Goal: Find specific page/section: Find specific page/section

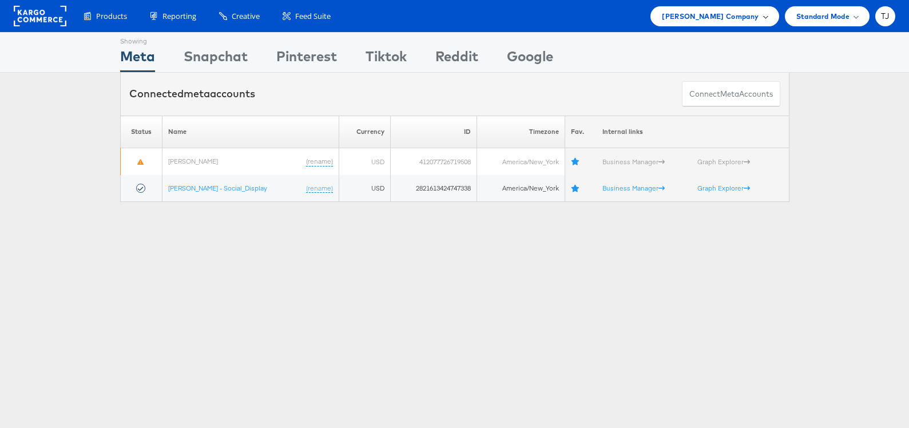
click at [753, 13] on span "[PERSON_NAME] Company" at bounding box center [710, 16] width 97 height 12
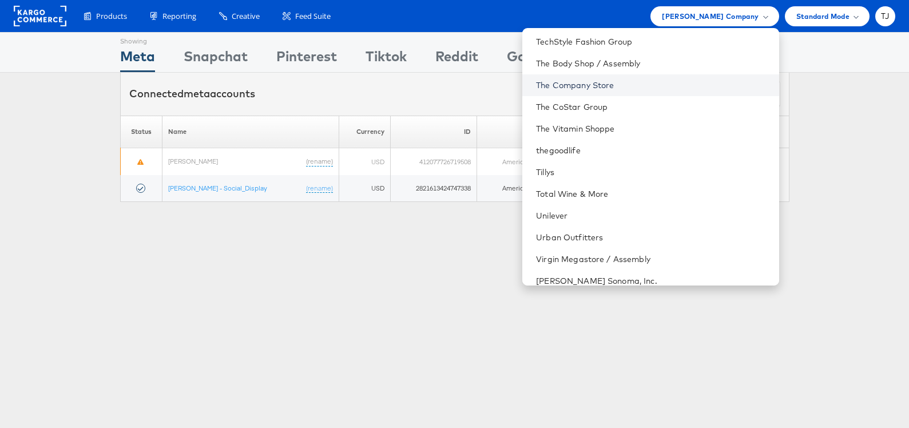
scroll to position [1660, 0]
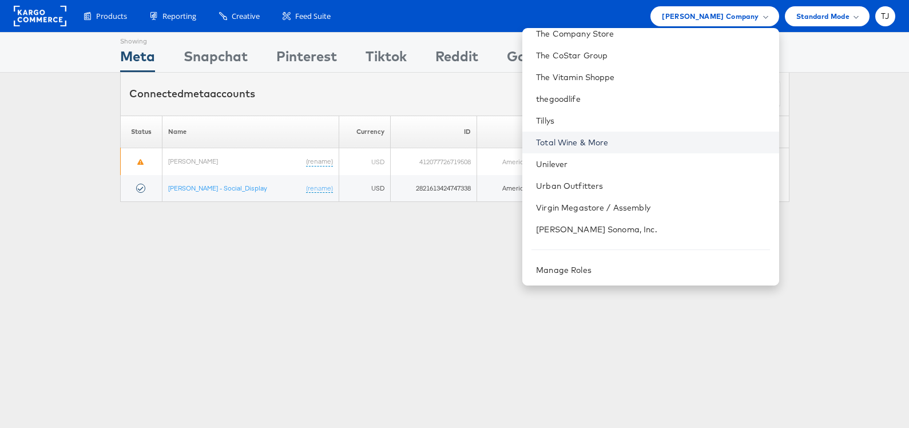
click at [673, 145] on link "Total Wine & More" at bounding box center [652, 142] width 233 height 11
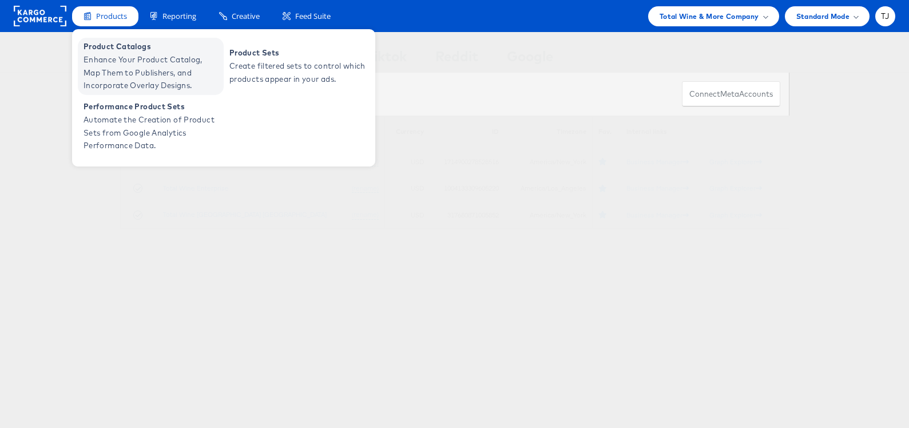
click at [119, 74] on span "Enhance Your Product Catalog, Map Them to Publishers, and Incorporate Overlay D…" at bounding box center [151, 72] width 137 height 39
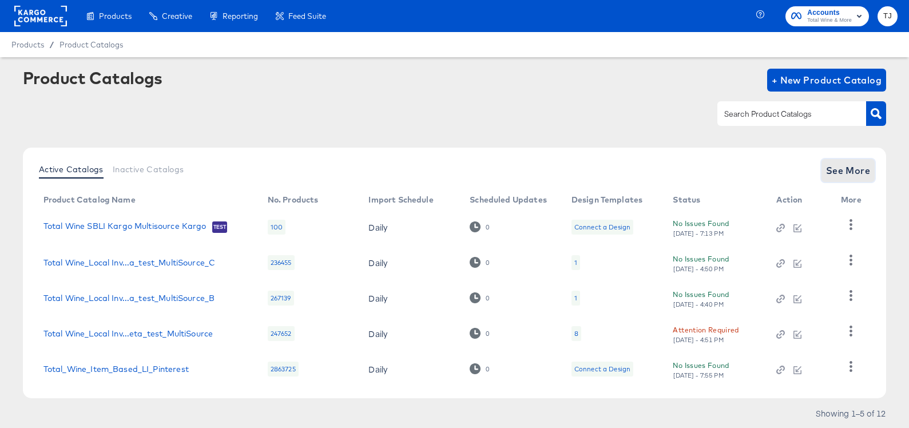
click at [853, 167] on span "See More" at bounding box center [848, 170] width 45 height 16
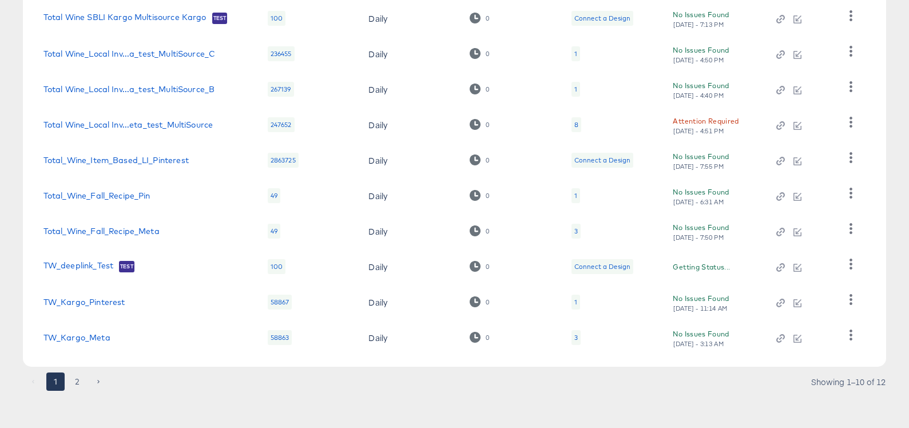
scroll to position [212, 0]
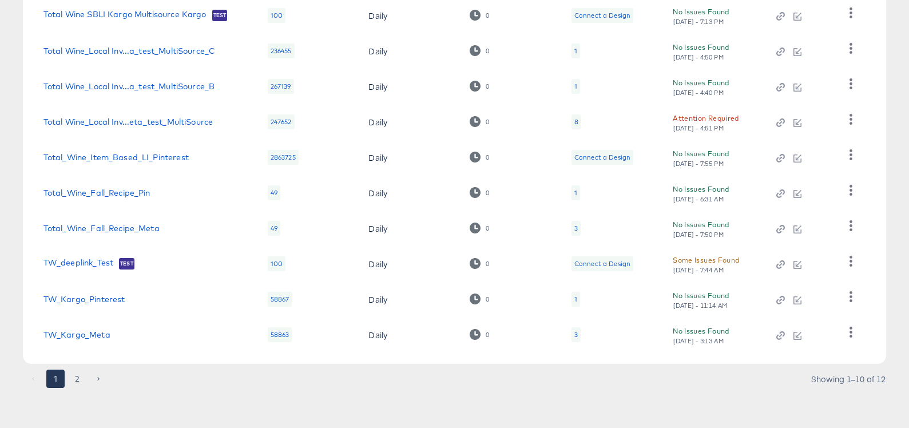
click at [79, 379] on button "2" at bounding box center [77, 378] width 18 height 18
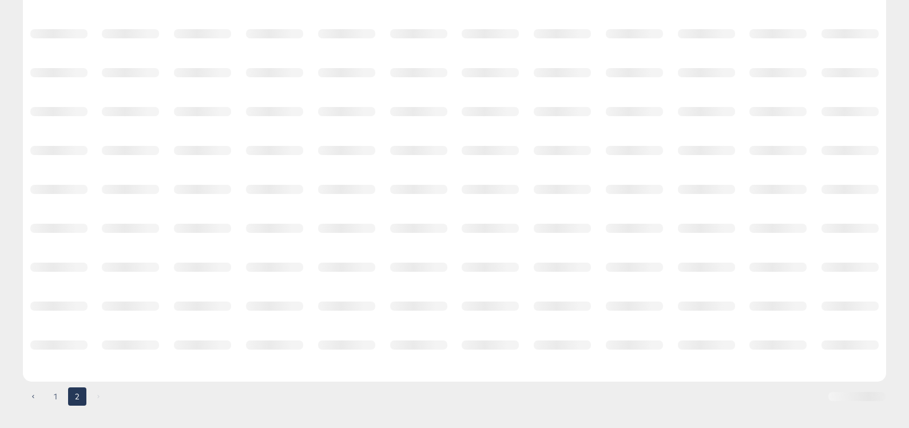
scroll to position [0, 0]
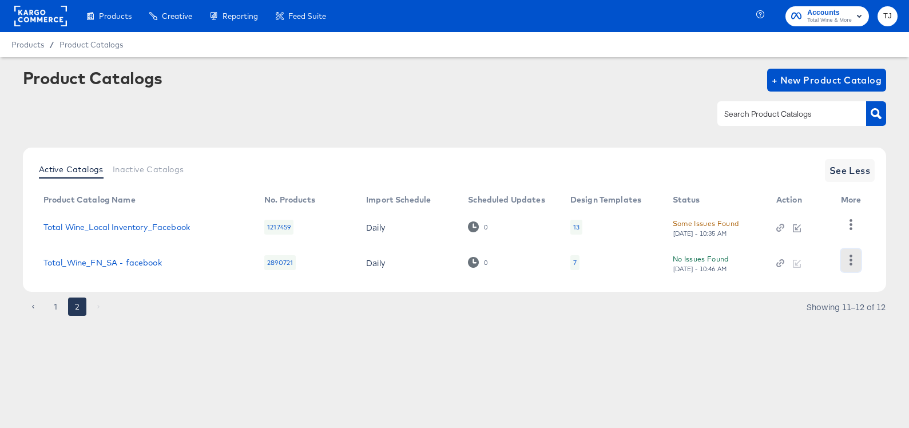
click at [851, 258] on icon "button" at bounding box center [850, 259] width 11 height 11
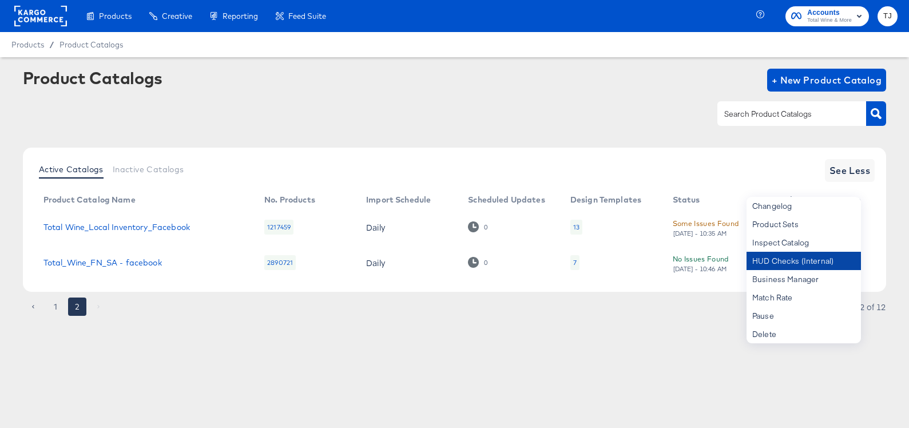
click at [840, 262] on div "HUD Checks (Internal)" at bounding box center [803, 261] width 114 height 18
click at [879, 220] on div "Active Catalogs Inactive Catalogs See Less Product Catalog Name No. Products Im…" at bounding box center [454, 220] width 863 height 144
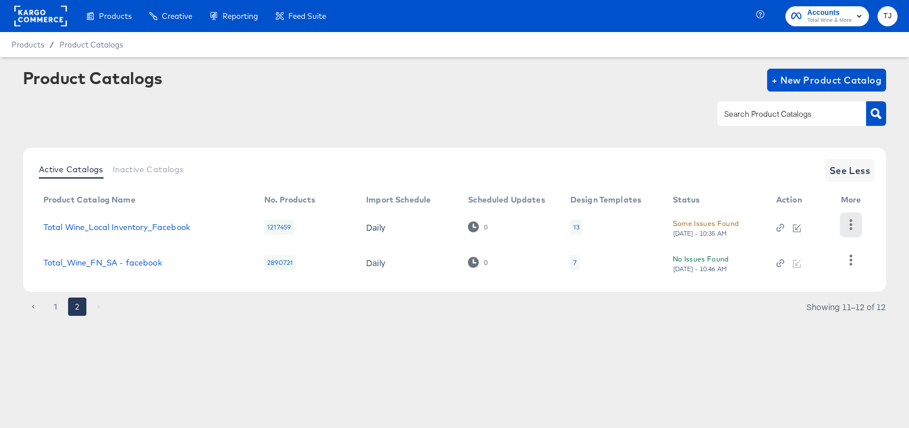
click at [851, 221] on icon "button" at bounding box center [850, 224] width 3 height 11
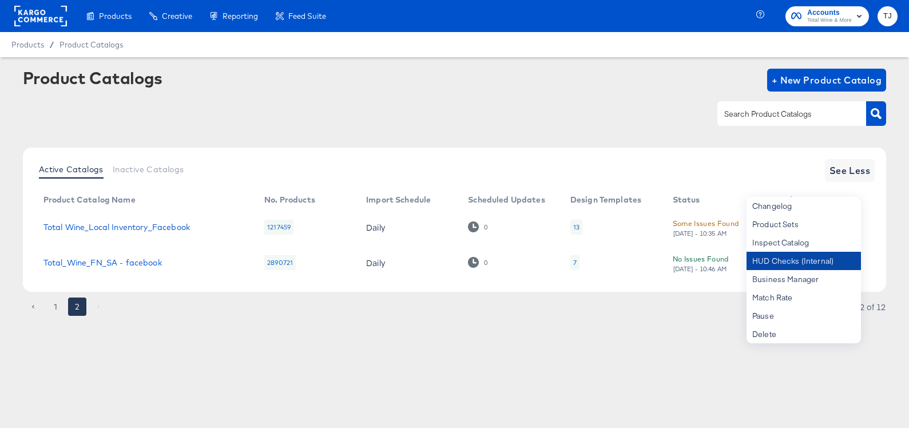
click at [826, 256] on div "HUD Checks (Internal)" at bounding box center [803, 261] width 114 height 18
click at [55, 305] on button "1" at bounding box center [55, 306] width 18 height 18
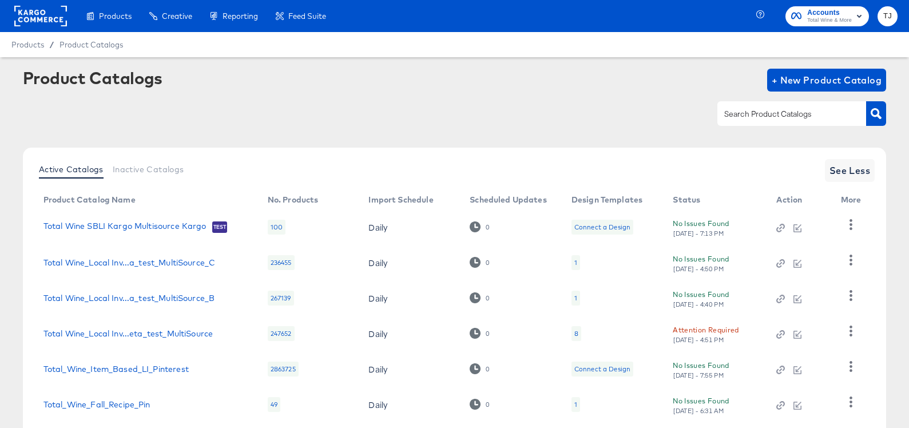
scroll to position [212, 0]
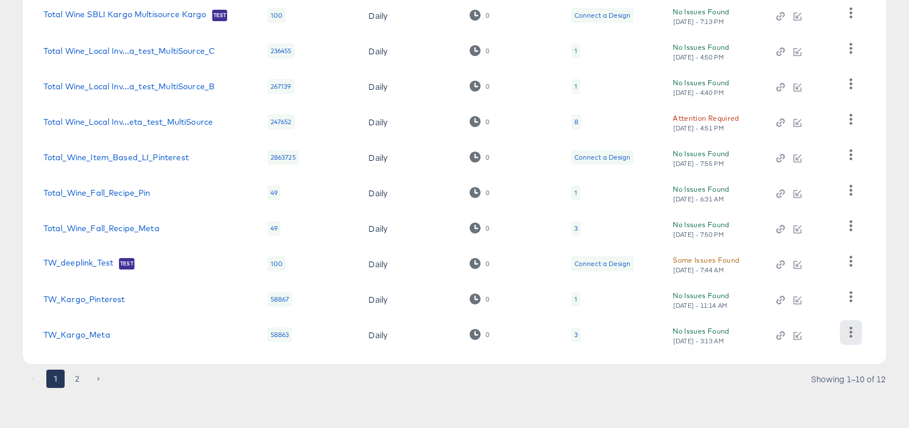
click at [850, 331] on icon "button" at bounding box center [850, 332] width 3 height 11
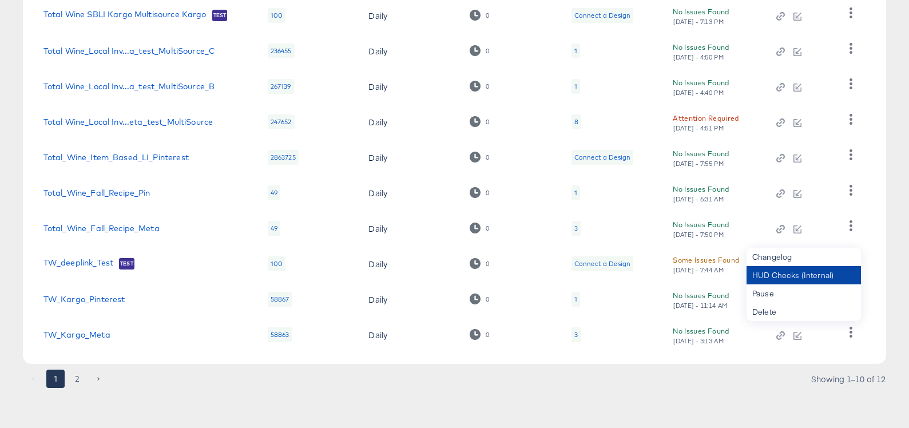
click at [826, 277] on div "HUD Checks (Internal)" at bounding box center [803, 275] width 114 height 18
click at [882, 280] on div "Active Catalogs Inactive Catalogs See Less Product Catalog Name No. Products Im…" at bounding box center [454, 150] width 863 height 428
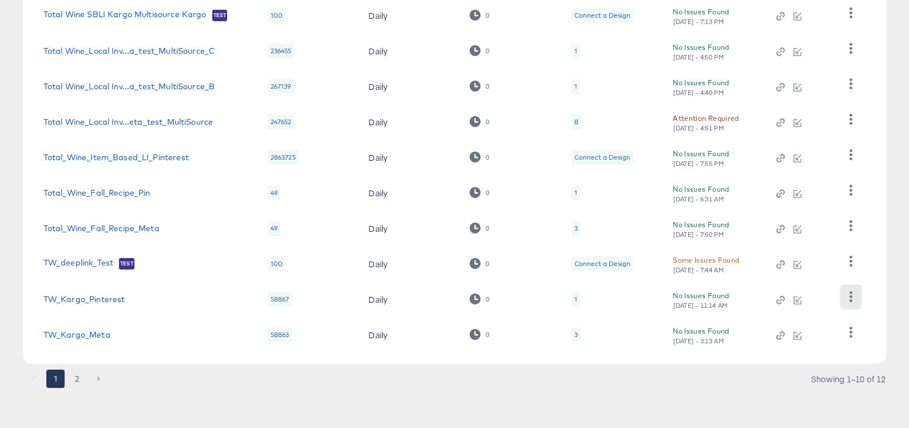
click at [853, 298] on icon "button" at bounding box center [850, 296] width 11 height 11
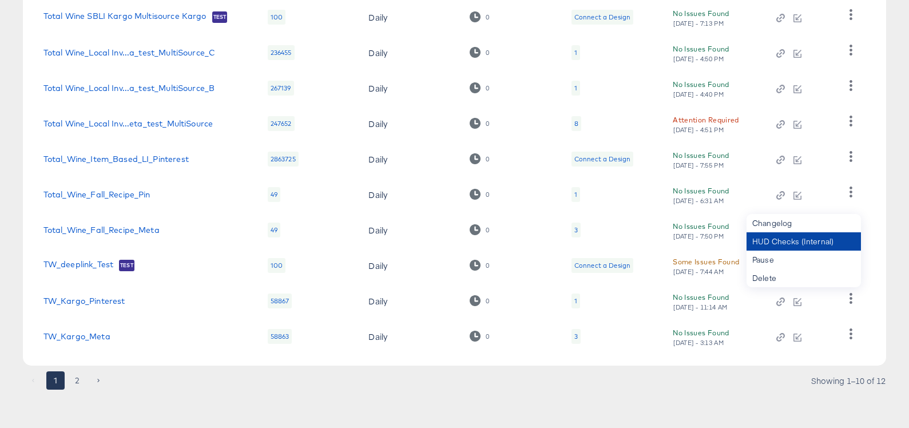
click at [798, 246] on div "HUD Checks (Internal)" at bounding box center [803, 241] width 114 height 18
drag, startPoint x: 894, startPoint y: 282, endPoint x: 873, endPoint y: 282, distance: 21.2
click at [894, 282] on article "Product Catalogs + New Product Catalog Active Catalogs Inactive Catalogs See Le…" at bounding box center [454, 138] width 909 height 582
click at [852, 264] on icon "button" at bounding box center [850, 262] width 11 height 11
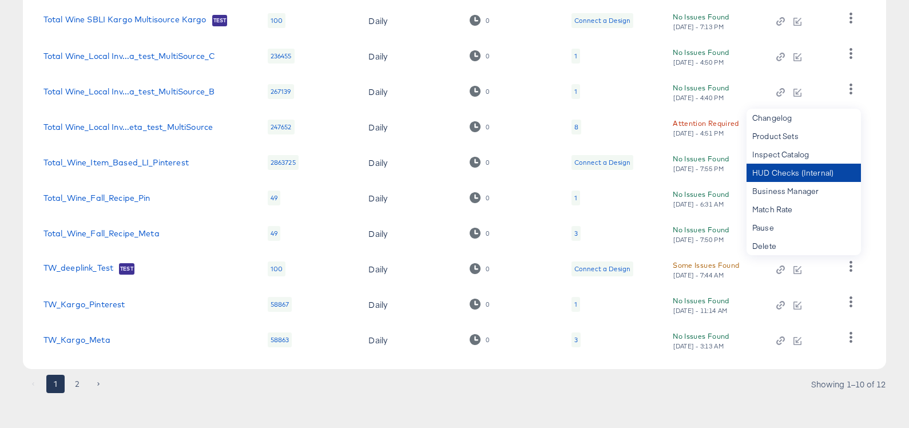
scroll to position [209, 0]
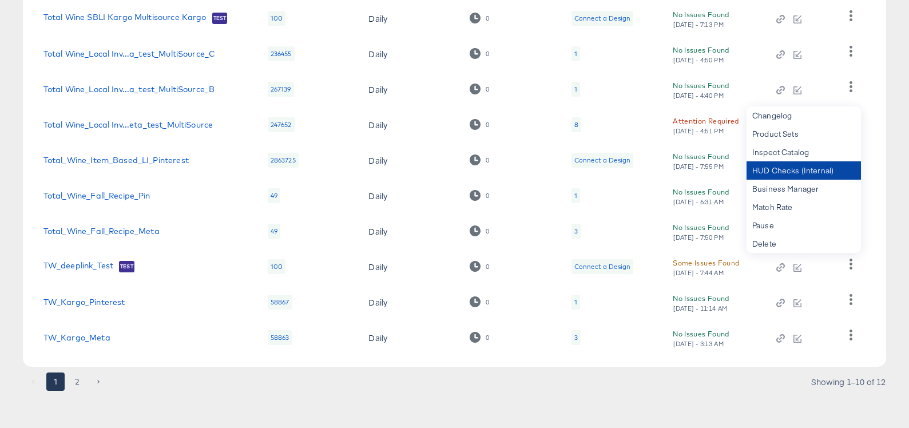
click at [793, 167] on div "HUD Checks (Internal)" at bounding box center [803, 170] width 114 height 18
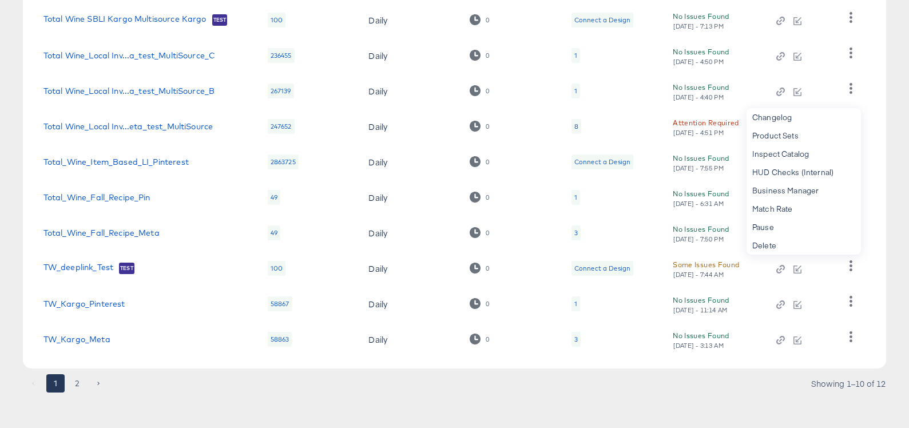
drag, startPoint x: 886, startPoint y: 213, endPoint x: 878, endPoint y: 221, distance: 12.1
click at [886, 213] on article "Product Catalogs + New Product Catalog Active Catalogs Inactive Catalogs See Le…" at bounding box center [454, 141] width 909 height 582
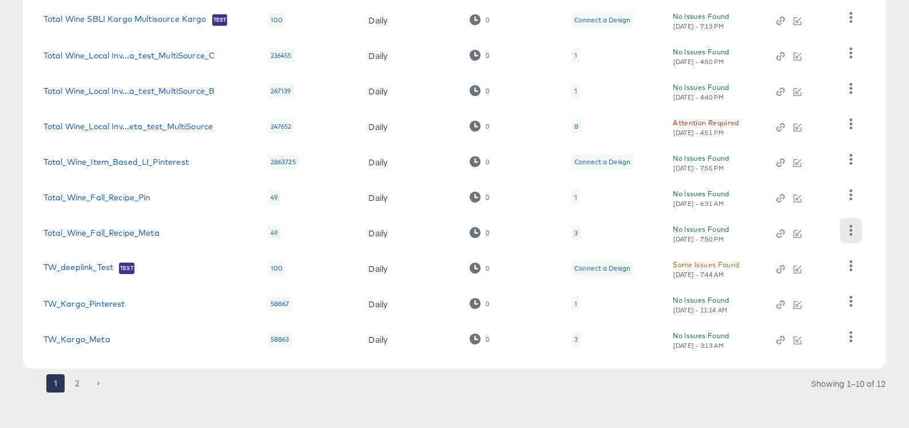
click at [854, 229] on icon "button" at bounding box center [850, 230] width 11 height 11
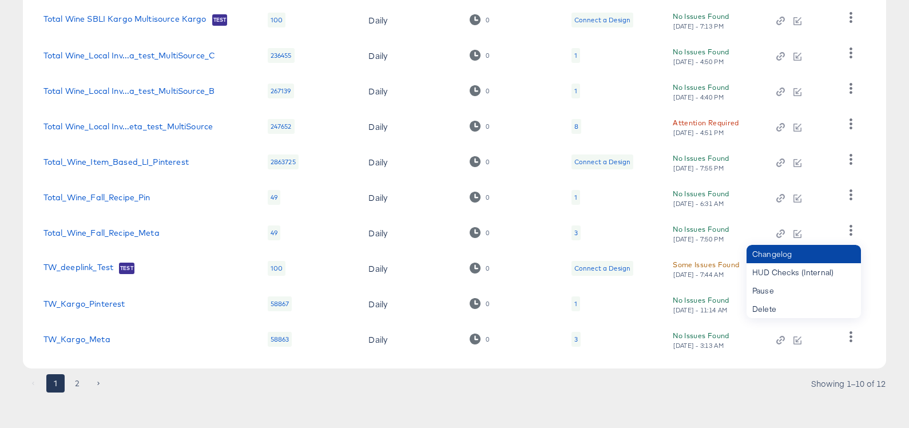
drag, startPoint x: 825, startPoint y: 271, endPoint x: 817, endPoint y: 262, distance: 12.2
click at [821, 265] on div "HUD Checks (Internal)" at bounding box center [803, 272] width 114 height 18
drag, startPoint x: 886, startPoint y: 205, endPoint x: 867, endPoint y: 203, distance: 19.5
click at [886, 204] on article "Product Catalogs + New Product Catalog Active Catalogs Inactive Catalogs See Le…" at bounding box center [454, 141] width 909 height 582
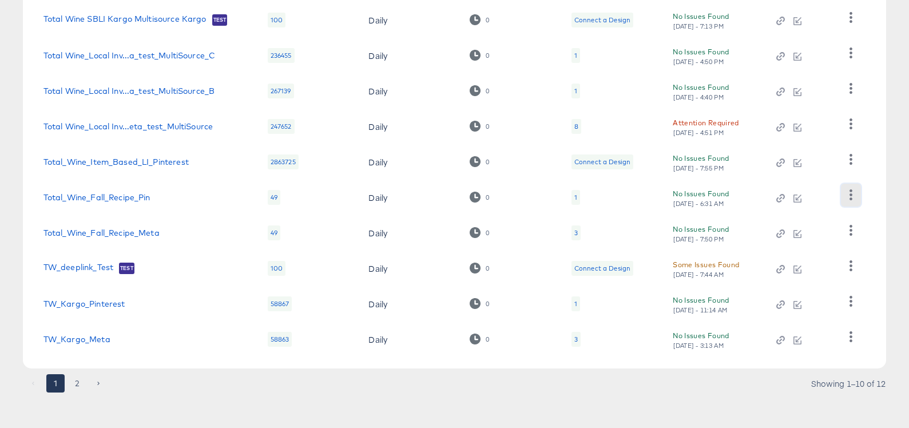
click at [850, 195] on icon "button" at bounding box center [850, 194] width 3 height 11
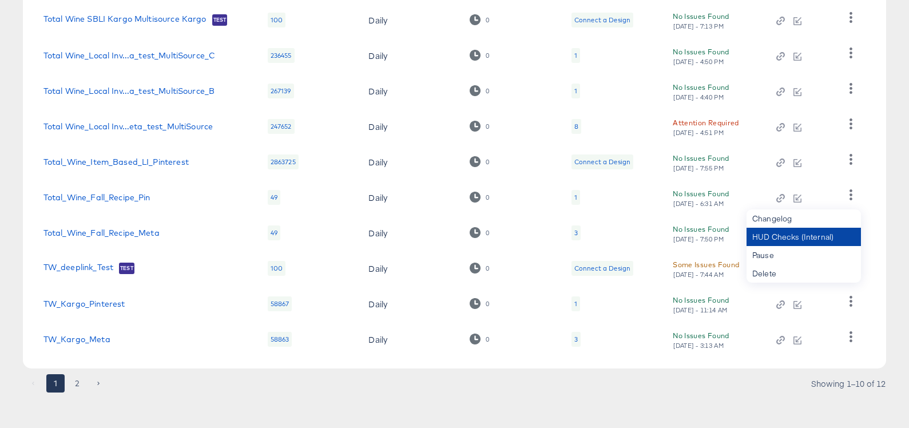
click at [827, 237] on div "HUD Checks (Internal)" at bounding box center [803, 237] width 114 height 18
click at [887, 152] on article "Product Catalogs + New Product Catalog Active Catalogs Inactive Catalogs See Le…" at bounding box center [454, 141] width 909 height 582
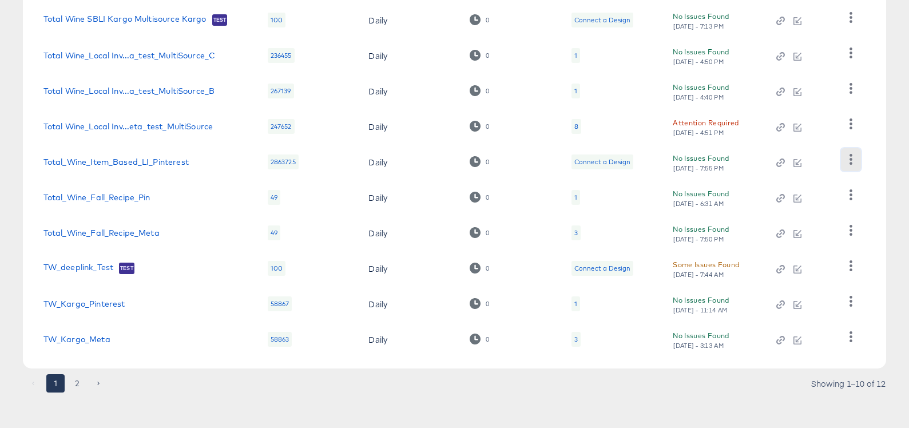
click at [850, 160] on icon "button" at bounding box center [850, 159] width 3 height 11
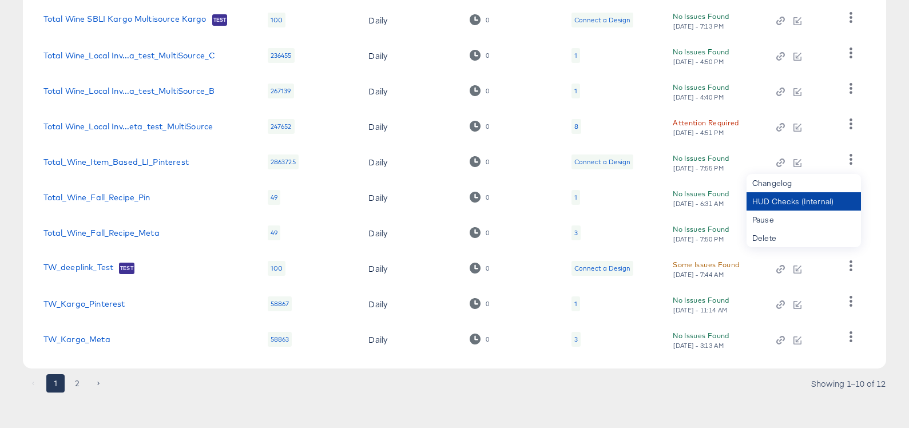
click at [831, 208] on div "HUD Checks (Internal)" at bounding box center [803, 201] width 114 height 18
click at [852, 123] on icon "button" at bounding box center [850, 123] width 11 height 11
click at [825, 208] on div "HUD Checks (Internal)" at bounding box center [803, 202] width 114 height 18
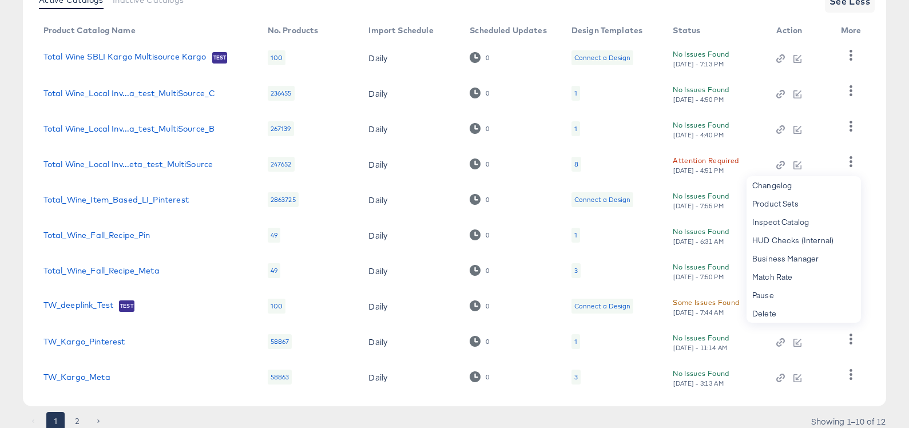
scroll to position [167, 0]
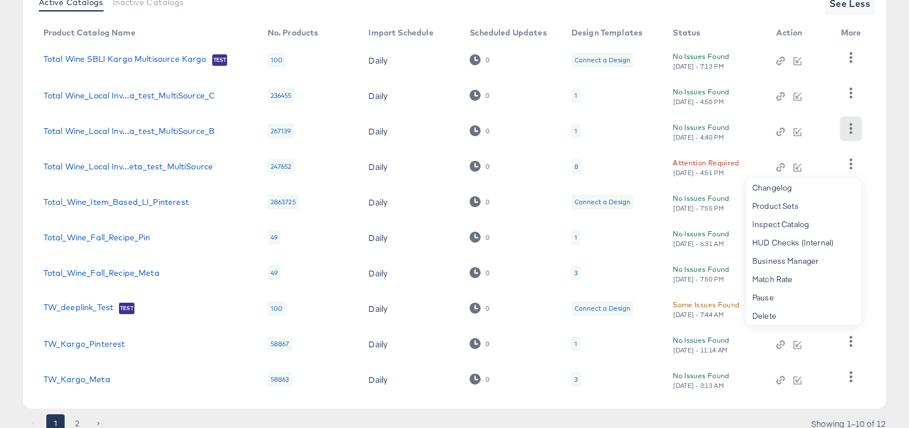
click at [850, 131] on icon "button" at bounding box center [850, 128] width 11 height 11
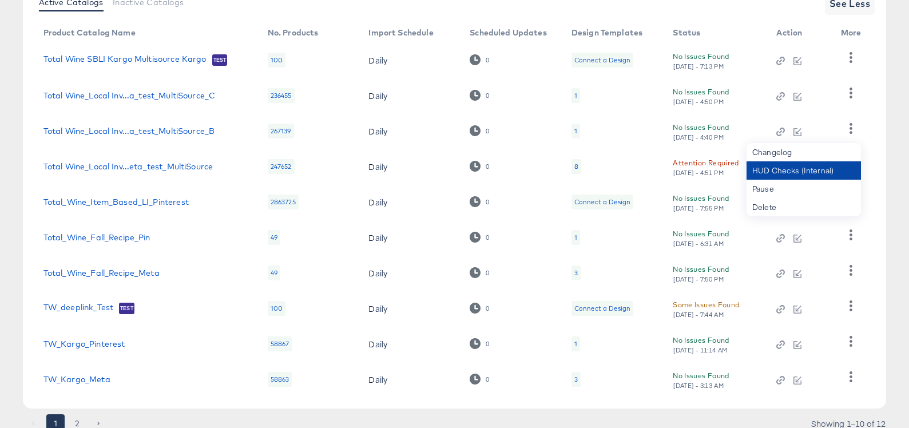
click at [819, 175] on div "HUD Checks (Internal)" at bounding box center [803, 170] width 114 height 18
click at [851, 88] on icon "button" at bounding box center [850, 92] width 3 height 11
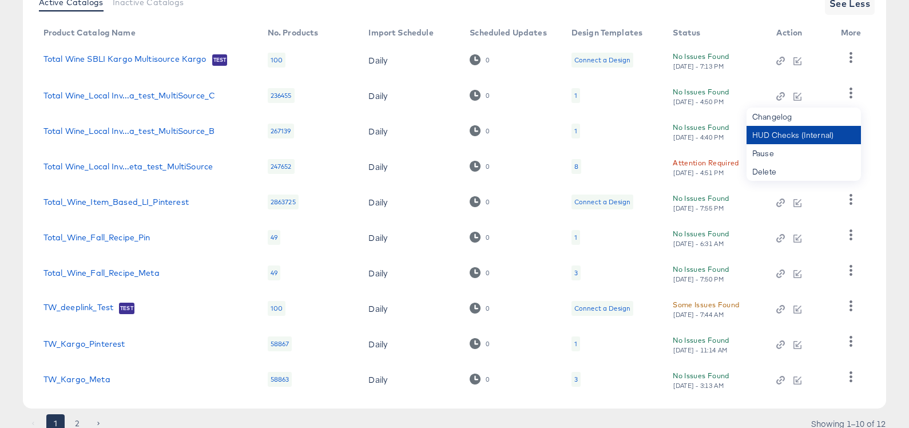
drag, startPoint x: 834, startPoint y: 137, endPoint x: 827, endPoint y: 133, distance: 7.9
click at [830, 134] on div "HUD Checks (Internal)" at bounding box center [803, 135] width 114 height 18
click at [854, 61] on icon "button" at bounding box center [850, 57] width 11 height 11
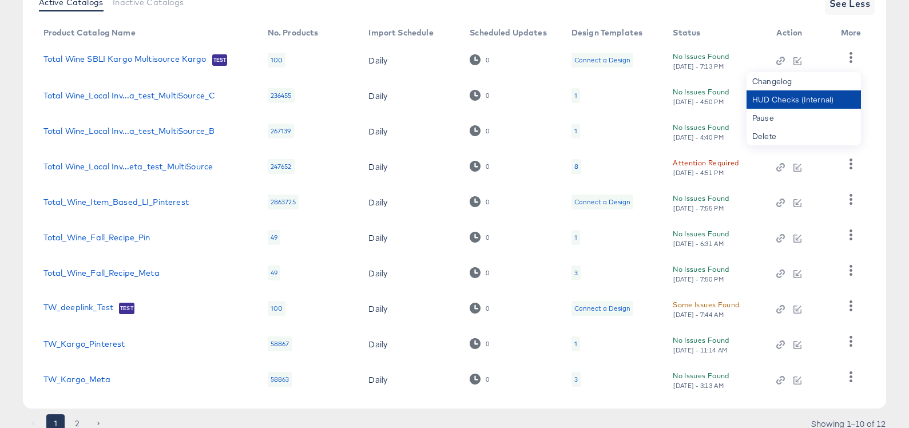
click at [822, 98] on div "HUD Checks (Internal)" at bounding box center [803, 99] width 114 height 18
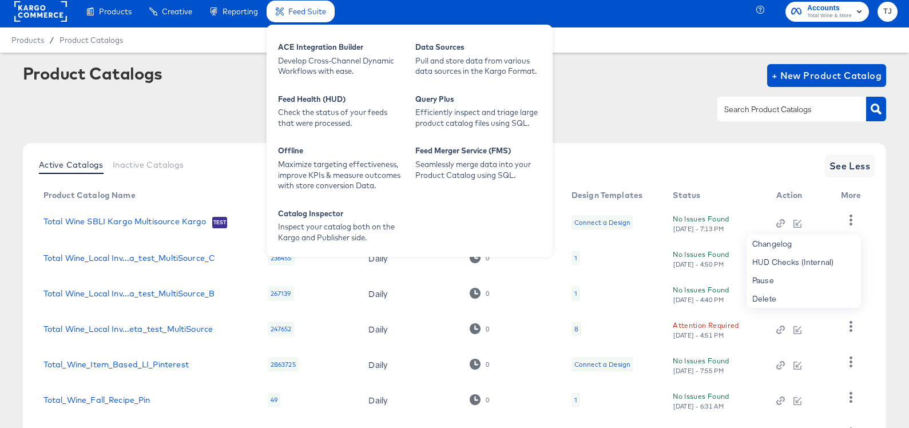
scroll to position [0, 0]
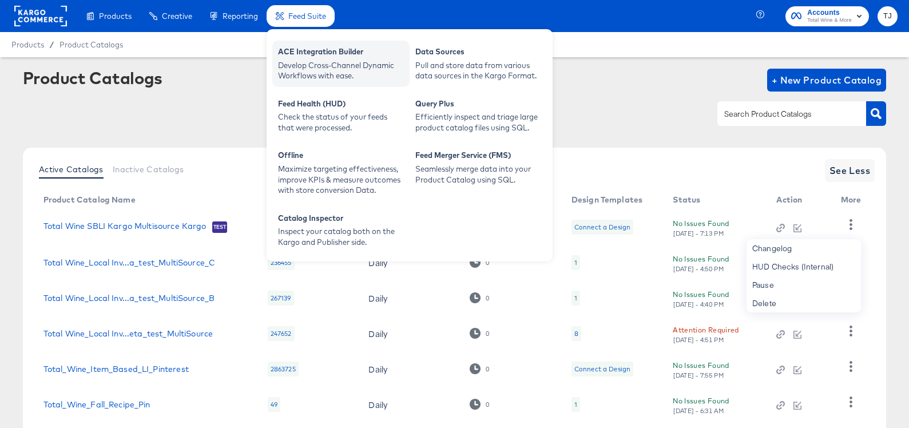
click at [317, 51] on div "ACE Integration Builder" at bounding box center [341, 53] width 126 height 14
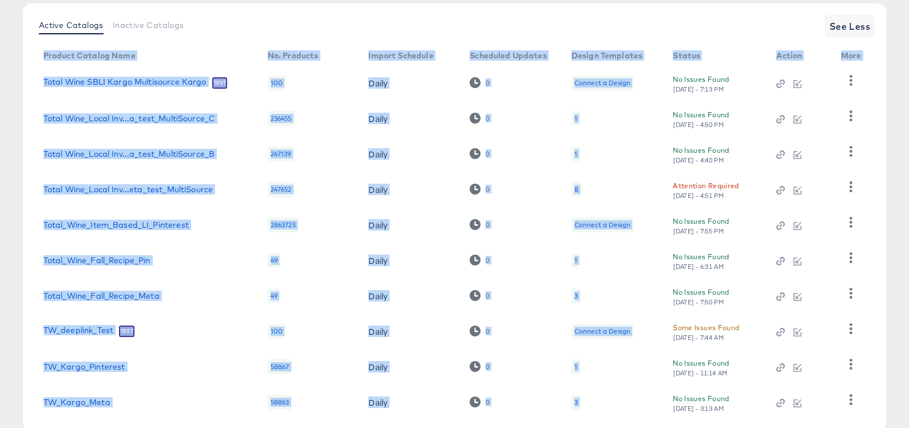
scroll to position [212, 0]
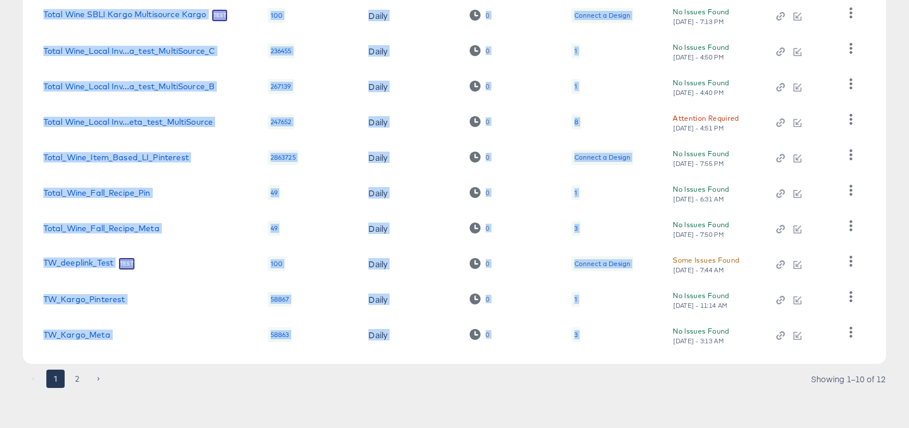
drag, startPoint x: 39, startPoint y: 196, endPoint x: 253, endPoint y: 411, distance: 303.3
click at [253, 412] on article "Product Catalogs + New Product Catalog Active Catalogs Inactive Catalogs See Le…" at bounding box center [454, 137] width 909 height 582
copy div "Product Catalog Name No. Products Import Schedule Scheduled Updates Design Temp…"
click at [78, 380] on button "2" at bounding box center [77, 378] width 18 height 18
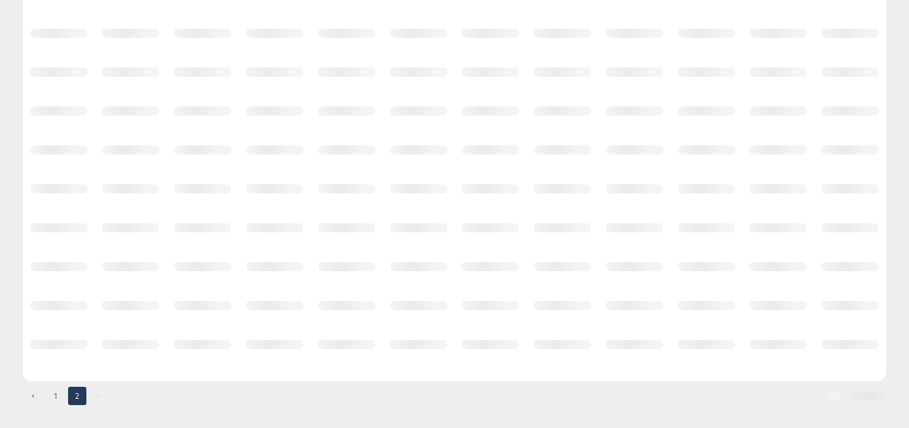
scroll to position [0, 0]
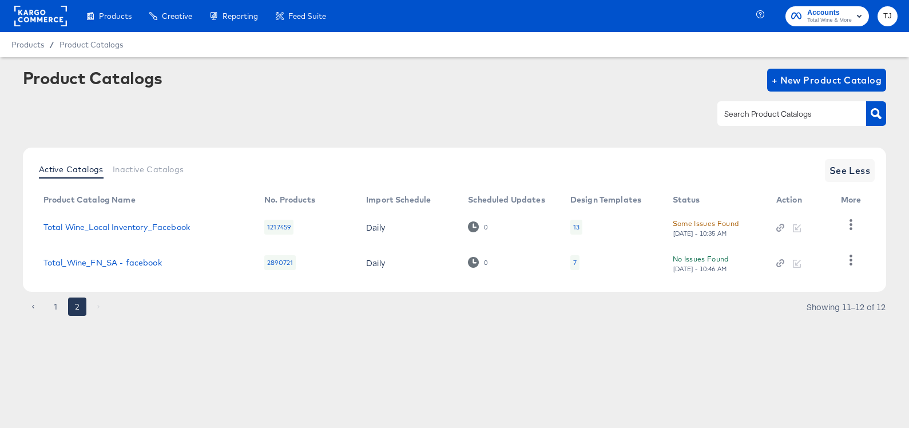
click at [31, 232] on div "Active Catalogs Inactive Catalogs See Less Product Catalog Name No. Products Im…" at bounding box center [454, 220] width 863 height 144
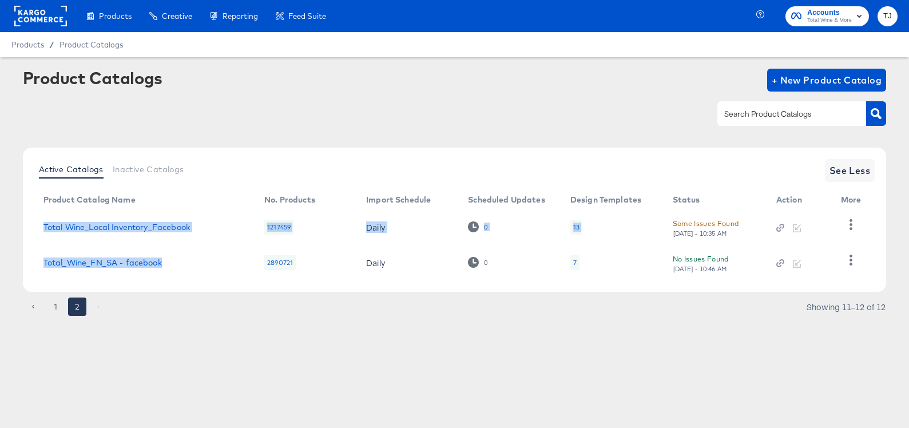
drag, startPoint x: 63, startPoint y: 232, endPoint x: 162, endPoint y: 268, distance: 104.7
click at [165, 269] on tbody "Total Wine_Local Inventory_Facebook 1217459 Daily 0 13 Some Issues Found Tue, A…" at bounding box center [454, 244] width 841 height 71
copy tbody "Total Wine_Local Inventory_Facebook 1217459 Daily 0 13 Some Issues Found Tue, A…"
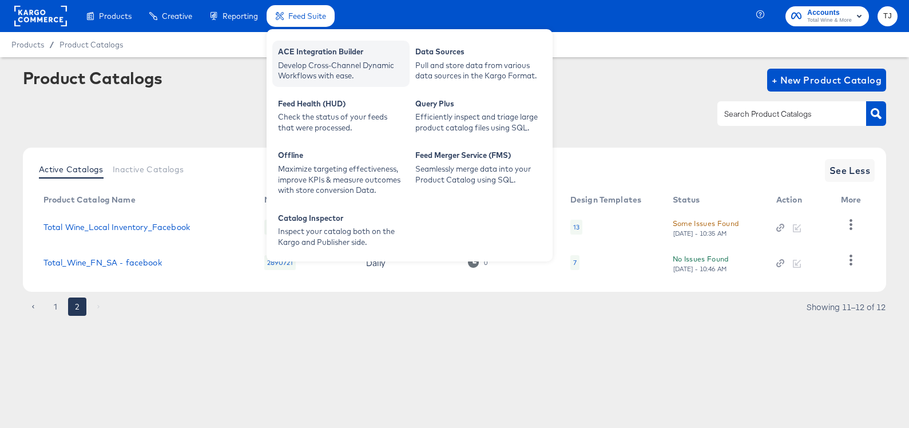
click at [332, 58] on div "ACE Integration Builder" at bounding box center [341, 53] width 126 height 14
click at [325, 55] on div "ACE Integration Builder" at bounding box center [341, 53] width 126 height 14
click at [312, 55] on div "ACE Integration Builder" at bounding box center [341, 53] width 126 height 14
drag, startPoint x: 315, startPoint y: 53, endPoint x: 276, endPoint y: 30, distance: 44.9
click at [309, 51] on div "ACE Integration Builder" at bounding box center [341, 53] width 126 height 14
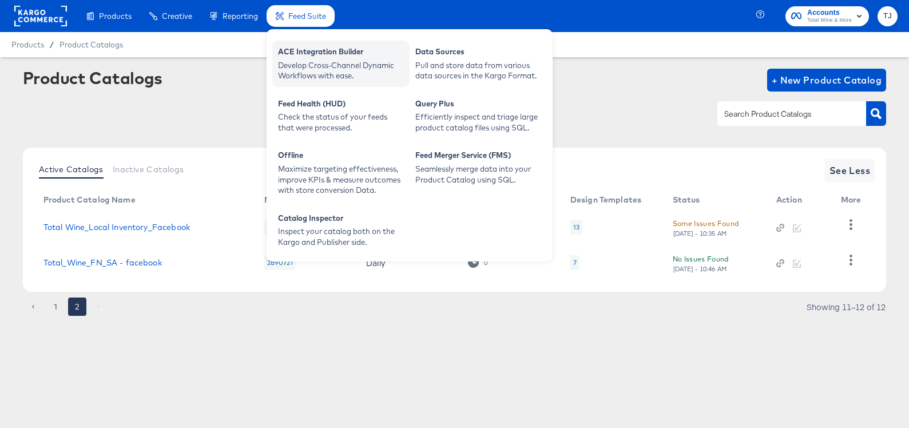
click at [317, 51] on div "ACE Integration Builder" at bounding box center [341, 53] width 126 height 14
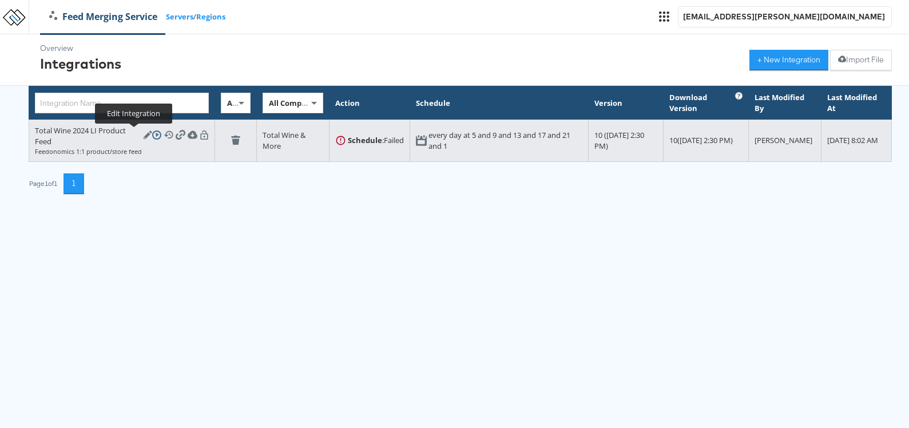
click at [144, 136] on icon at bounding box center [148, 134] width 9 height 9
